Goal: Book appointment/travel/reservation

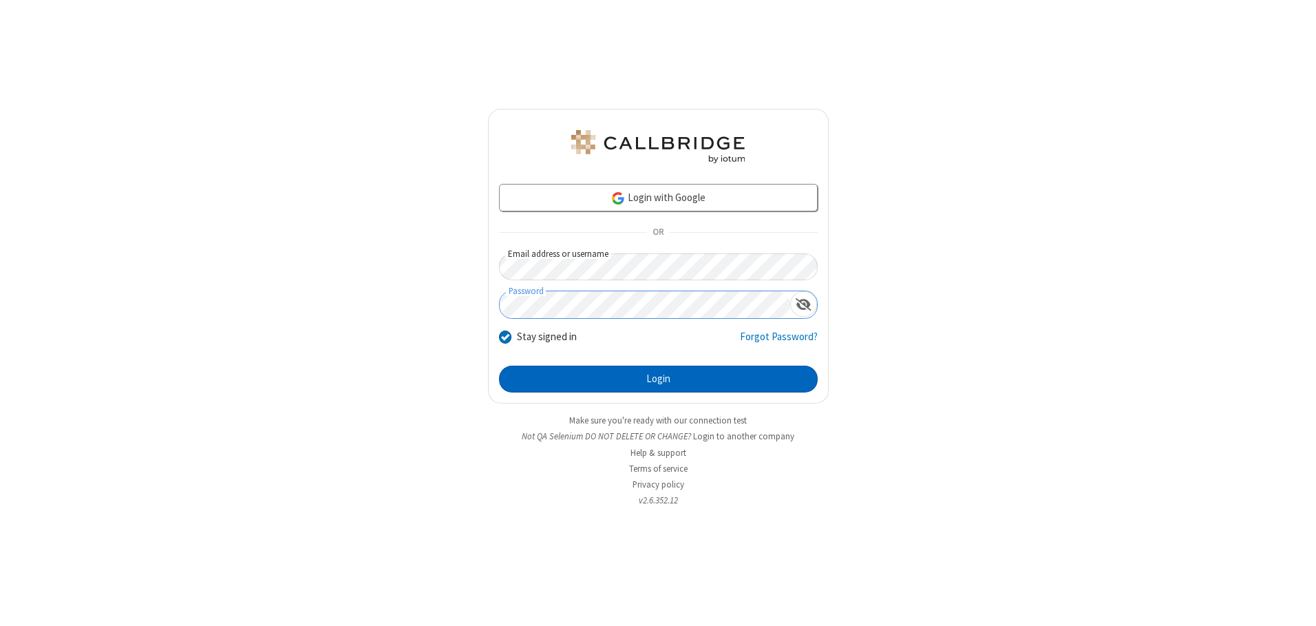
click at [658, 378] on button "Login" at bounding box center [658, 379] width 319 height 28
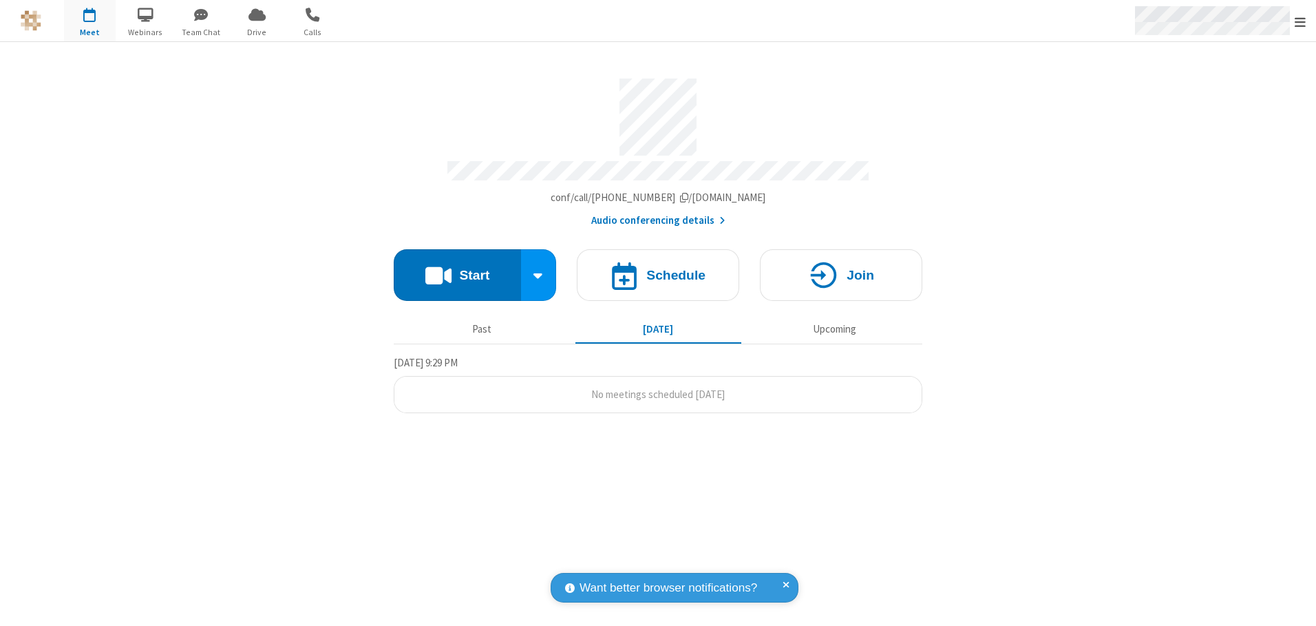
click at [1300, 21] on span "Open menu" at bounding box center [1299, 22] width 11 height 14
click at [89, 21] on span "button" at bounding box center [90, 14] width 52 height 23
click at [658, 270] on h4 "Schedule" at bounding box center [675, 274] width 59 height 13
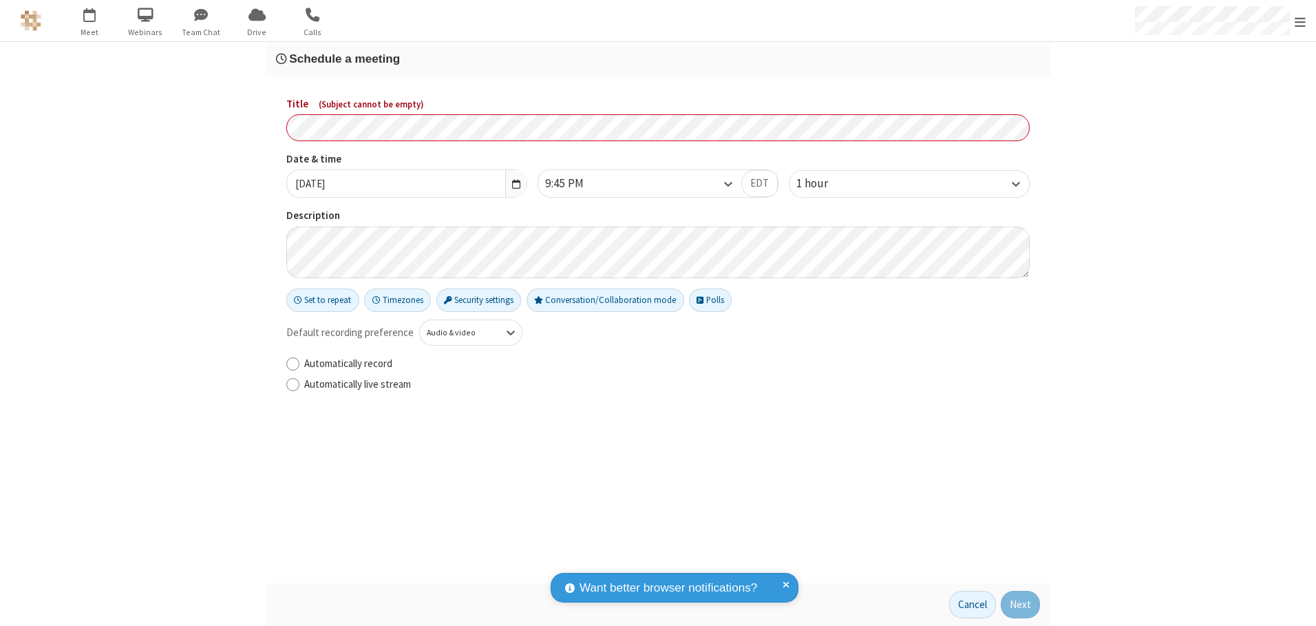
click at [658, 58] on h3 "Schedule a meeting" at bounding box center [658, 58] width 764 height 13
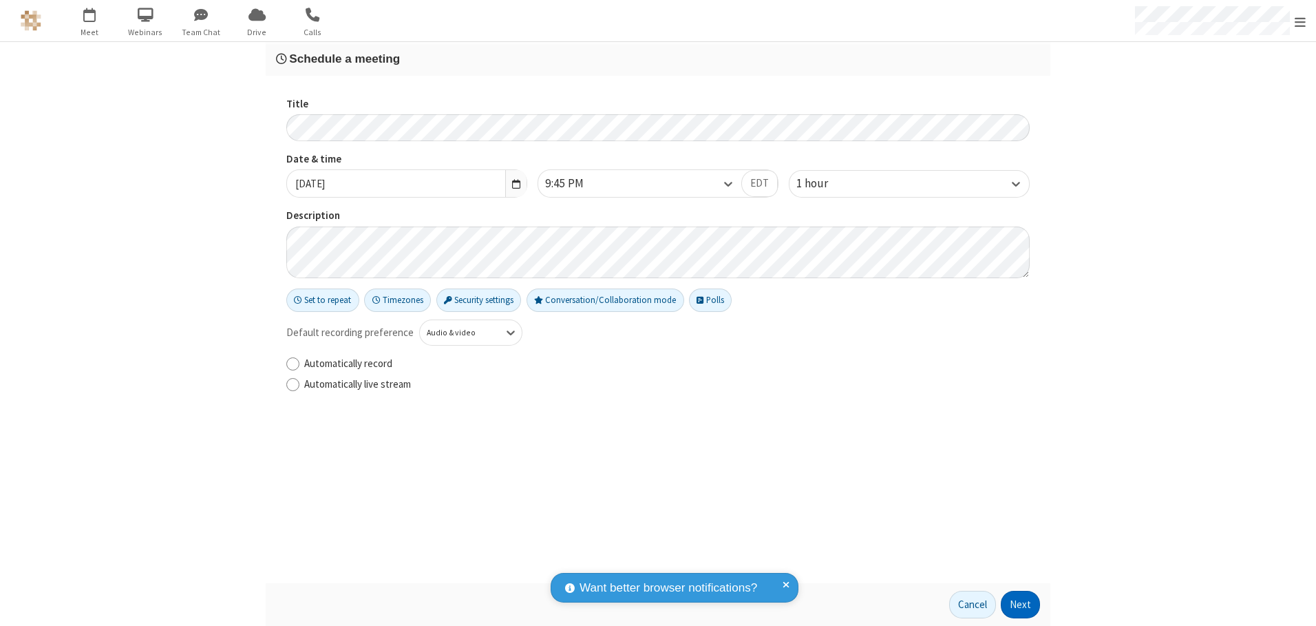
click at [1021, 604] on button "Next" at bounding box center [1020, 604] width 39 height 28
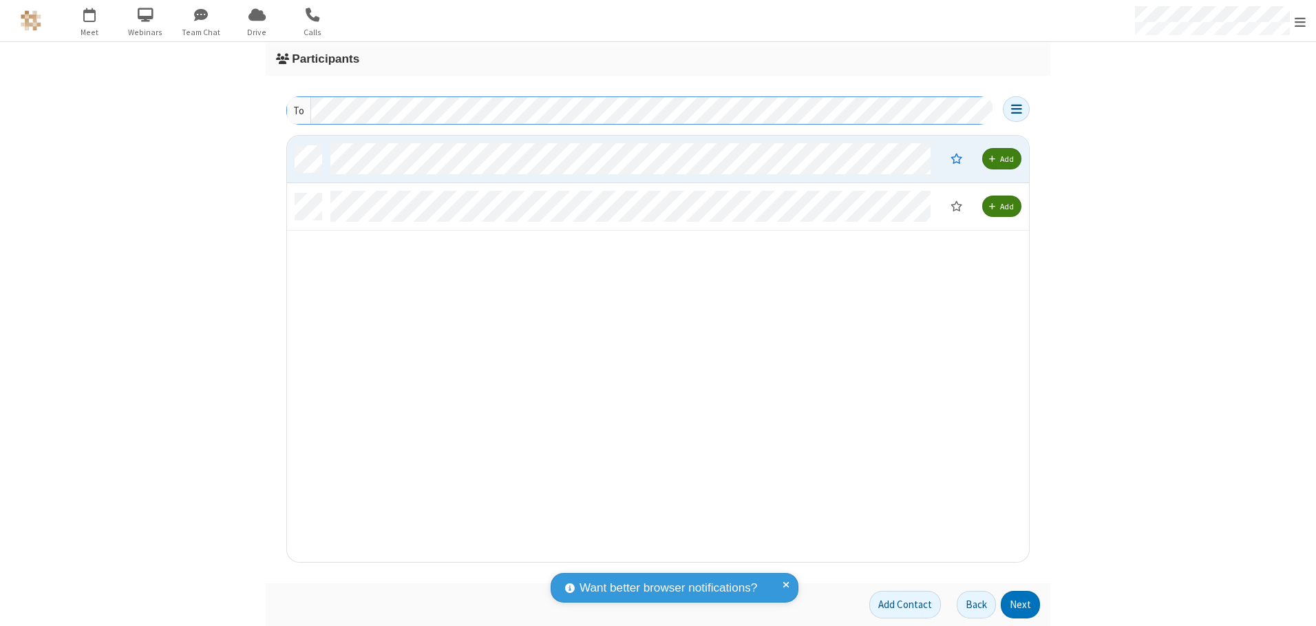
scroll to position [416, 731]
click at [1021, 604] on button "Next" at bounding box center [1020, 604] width 39 height 28
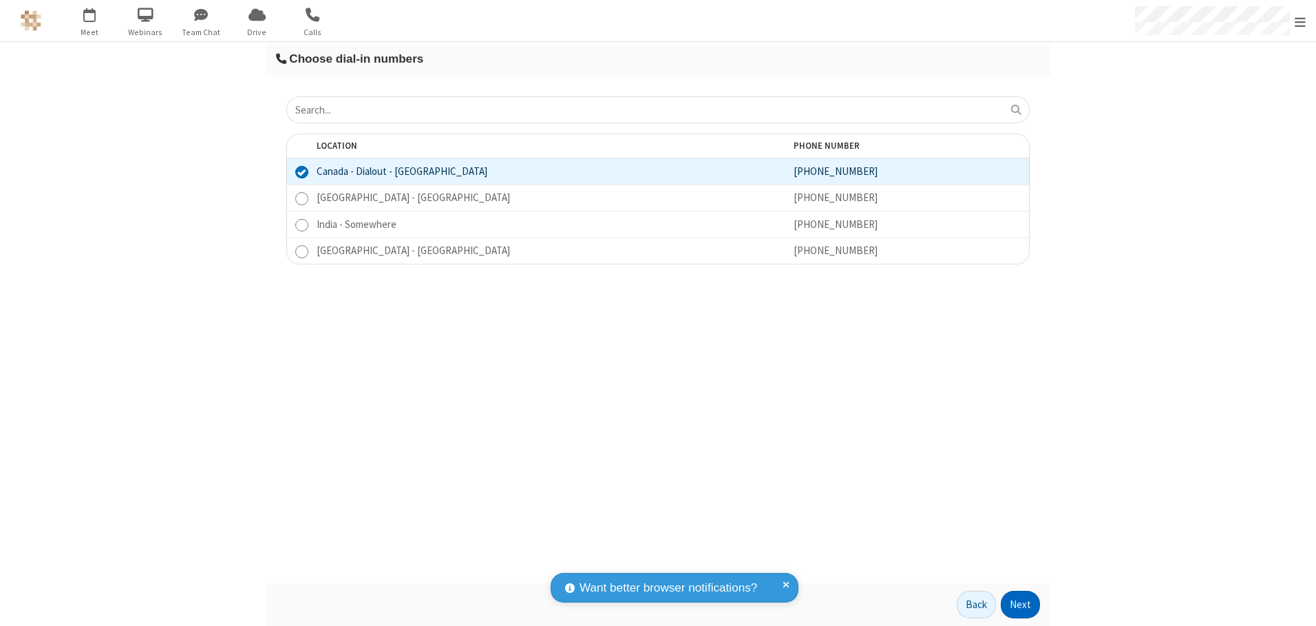
click at [1021, 604] on button "Next" at bounding box center [1020, 604] width 39 height 28
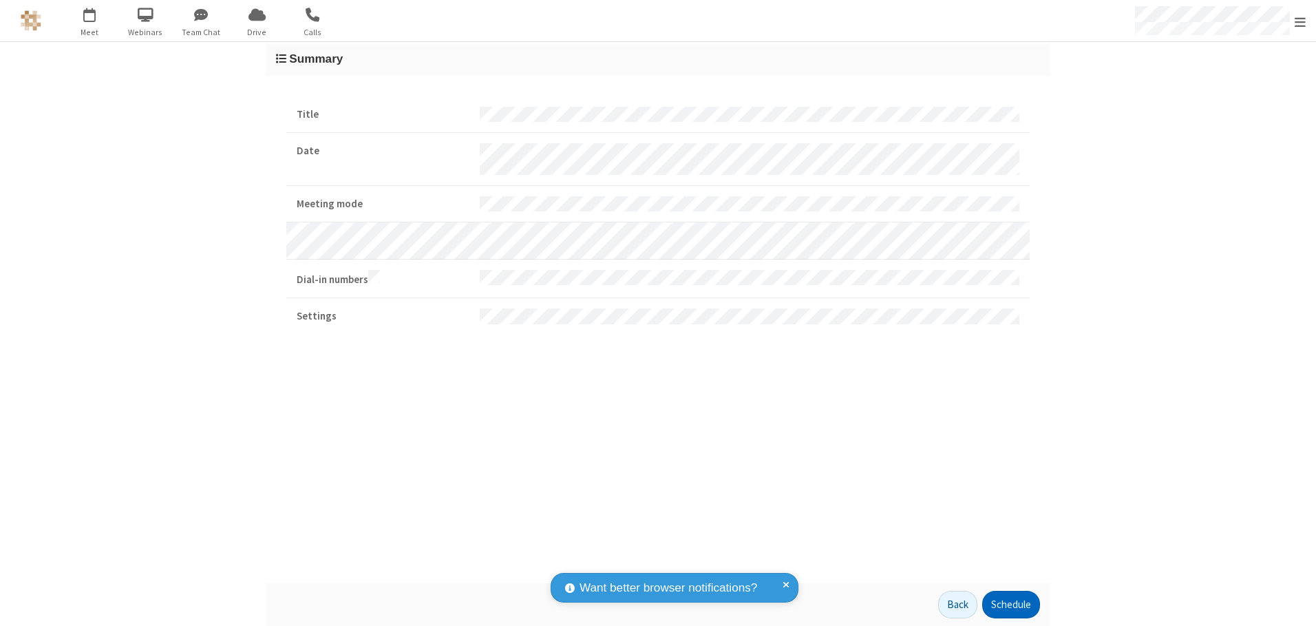
click at [1010, 604] on button "Schedule" at bounding box center [1011, 604] width 58 height 28
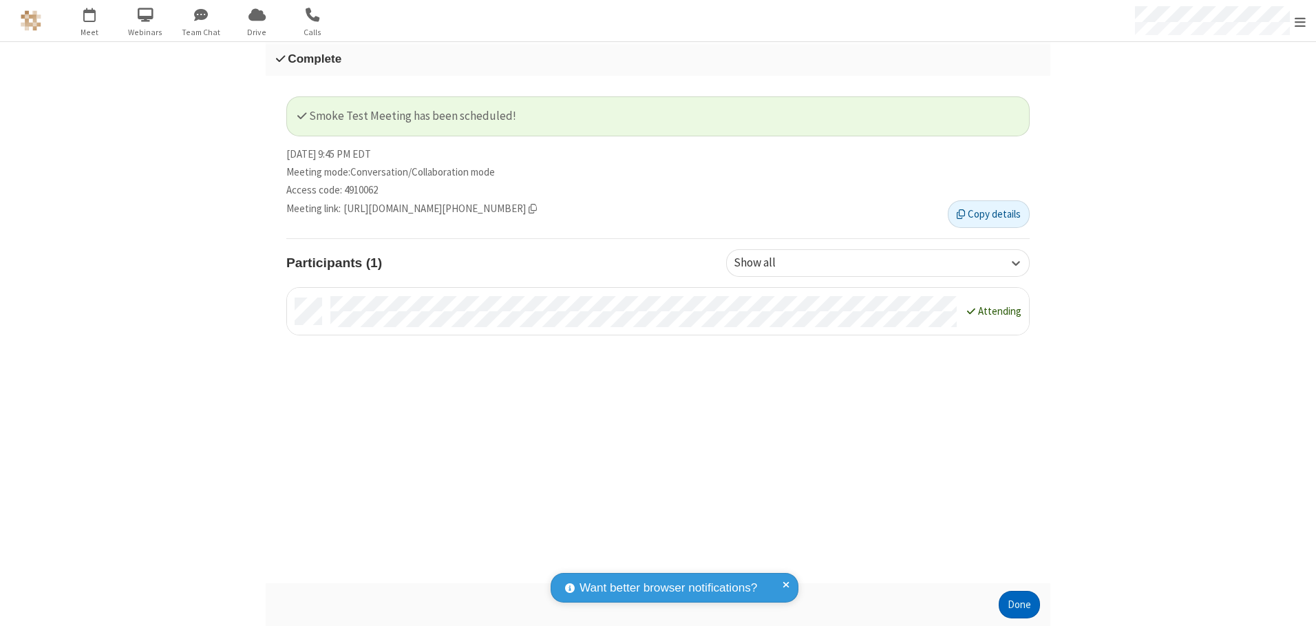
click at [1019, 604] on button "Done" at bounding box center [1018, 604] width 41 height 28
